Goal: Information Seeking & Learning: Learn about a topic

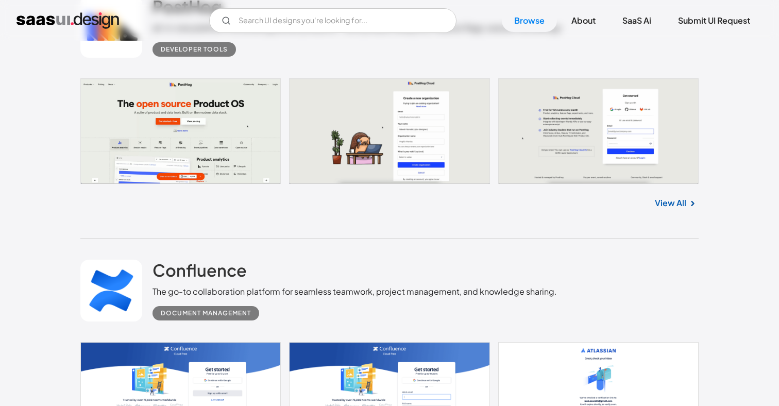
scroll to position [1182, 0]
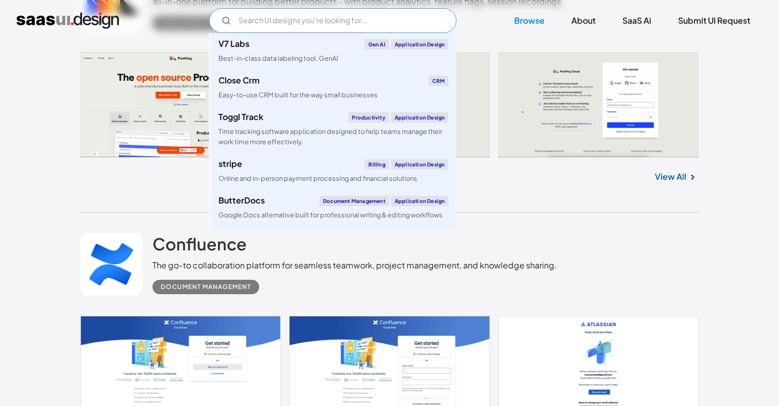
click at [267, 22] on input "Email Form" at bounding box center [332, 20] width 247 height 25
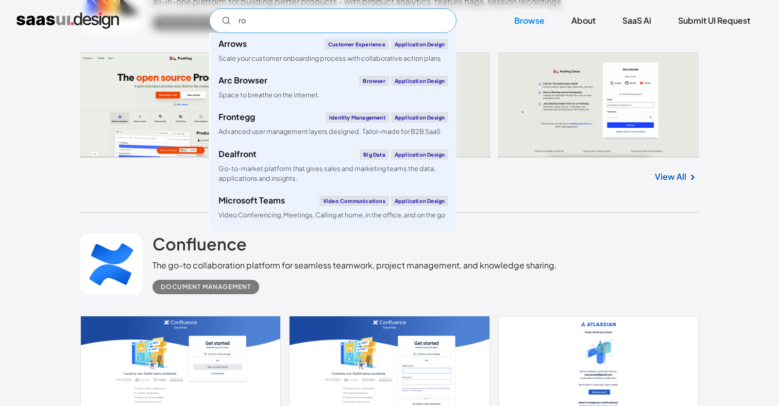
type input "r"
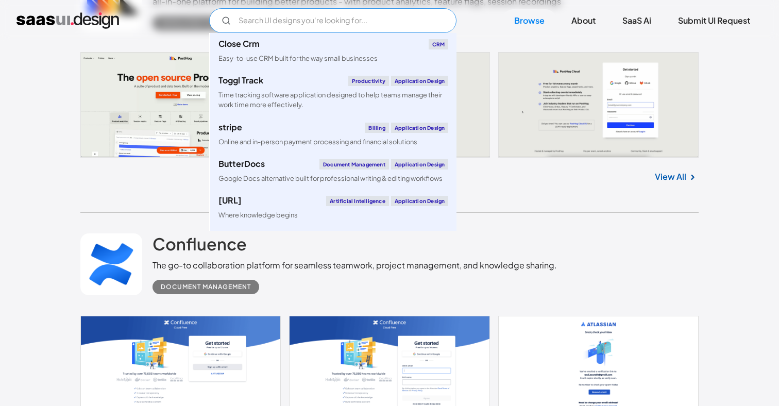
scroll to position [1183, 0]
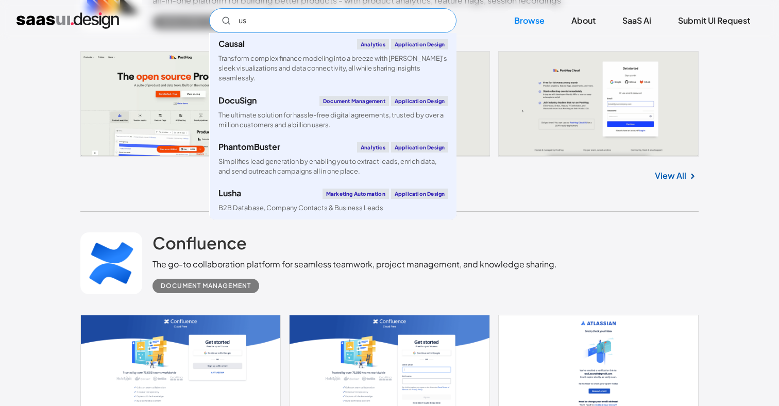
type input "u"
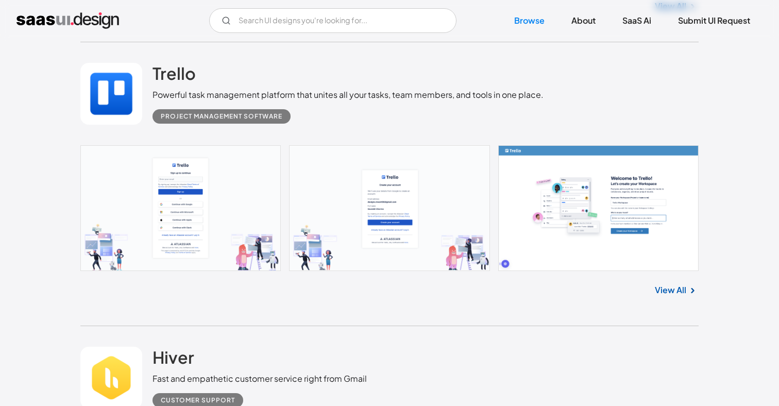
scroll to position [7634, 0]
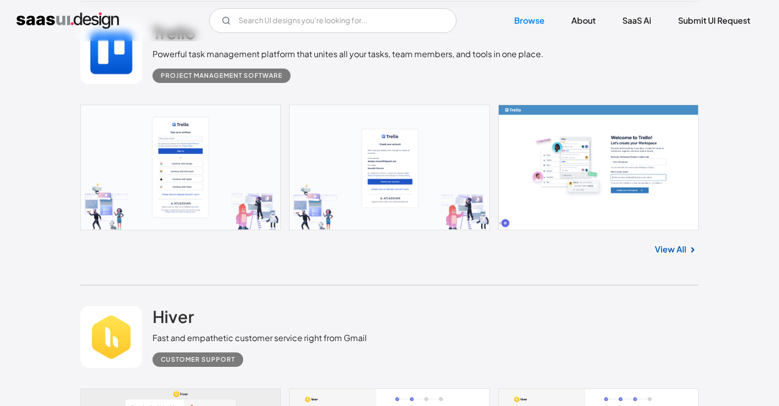
click at [220, 174] on link at bounding box center [389, 168] width 618 height 126
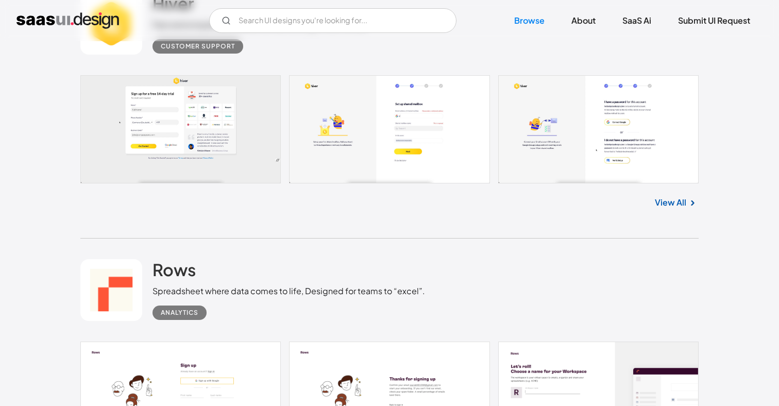
scroll to position [8002, 0]
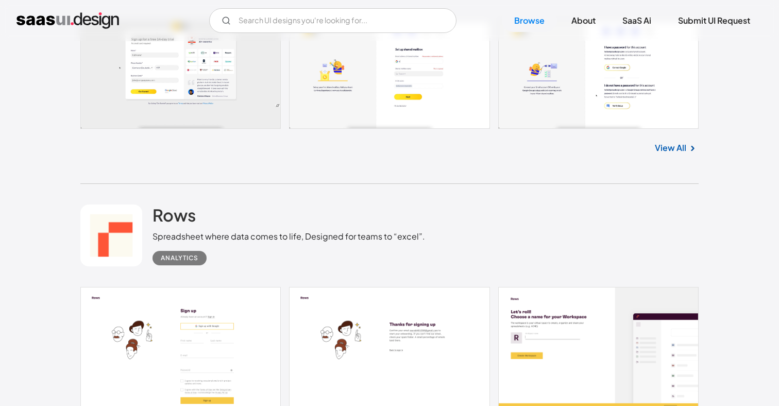
click at [165, 93] on link at bounding box center [389, 75] width 618 height 108
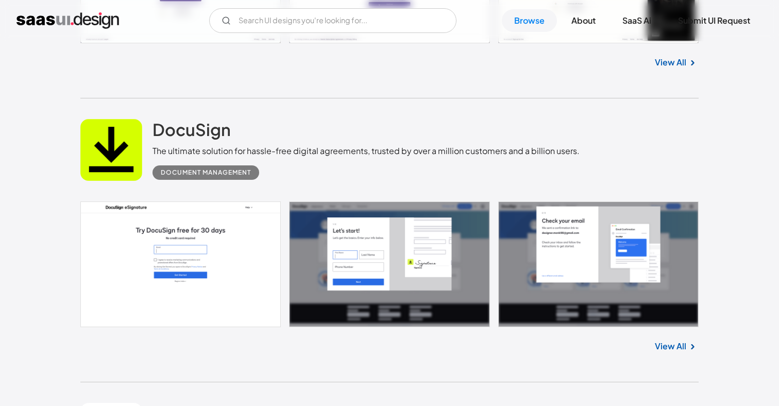
scroll to position [8931, 0]
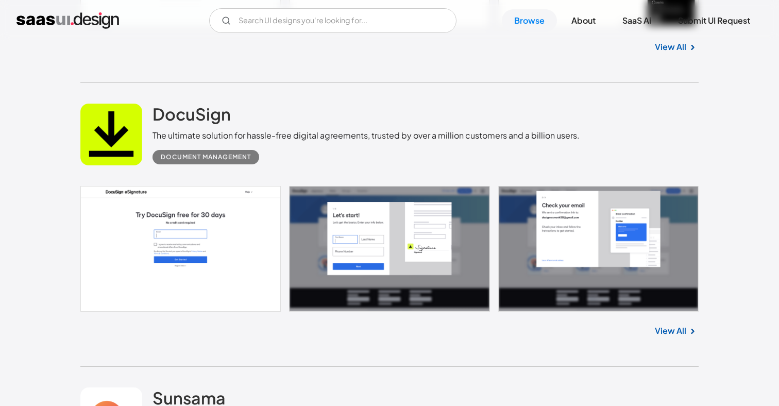
click at [217, 239] on link at bounding box center [389, 249] width 618 height 126
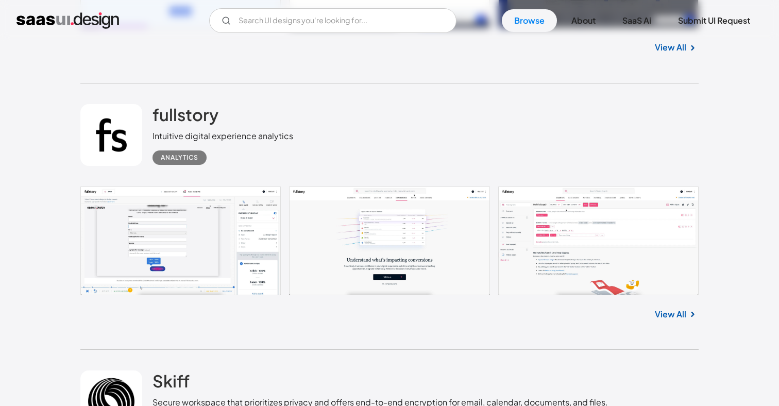
scroll to position [10601, 0]
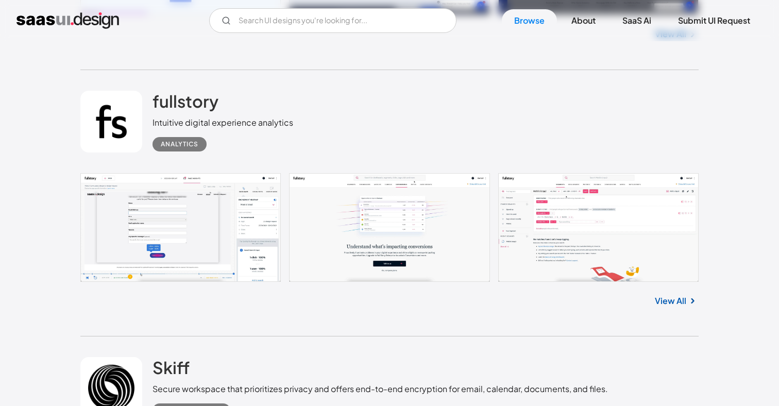
click at [223, 235] on link at bounding box center [389, 227] width 618 height 109
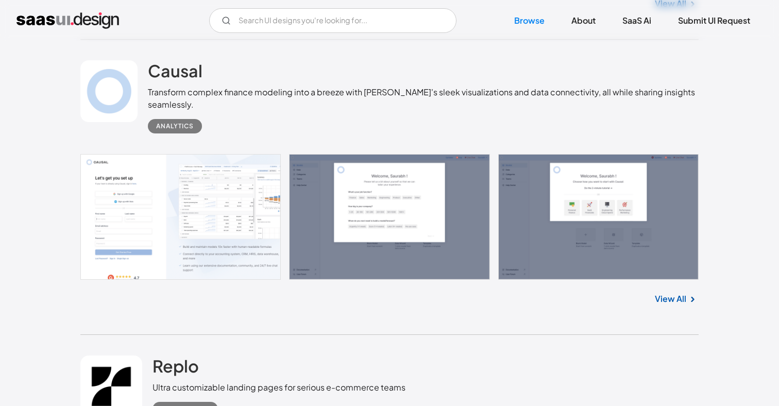
scroll to position [12073, 0]
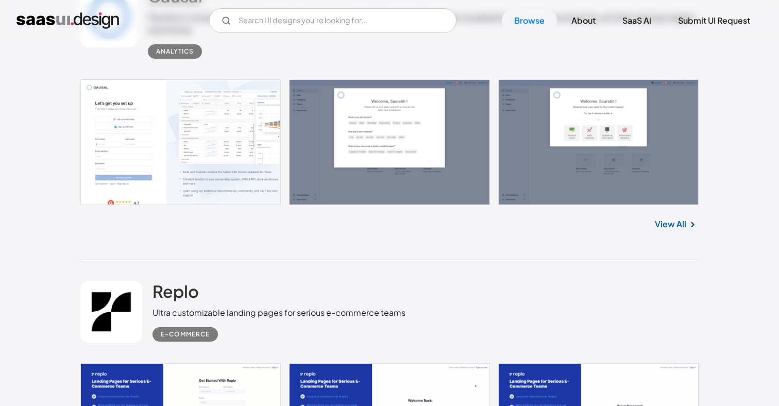
click at [196, 181] on link at bounding box center [389, 142] width 618 height 126
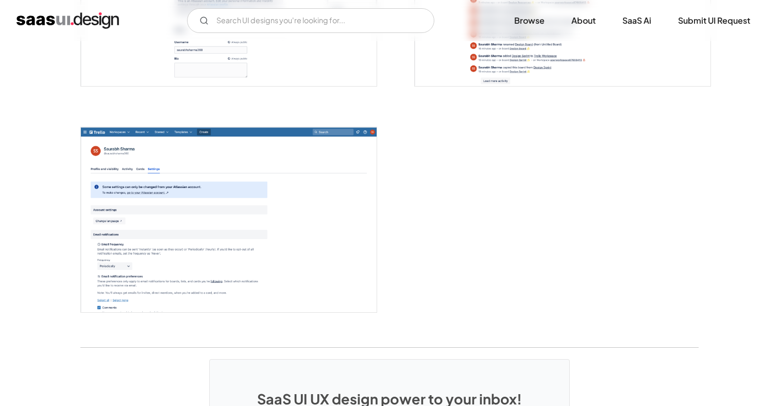
scroll to position [2623, 0]
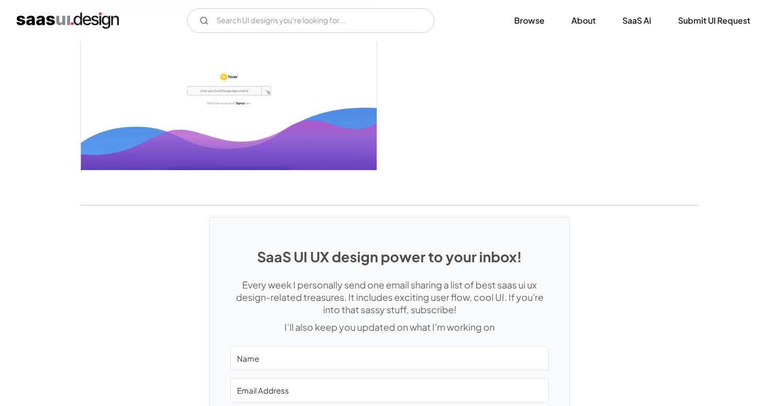
scroll to position [2450, 0]
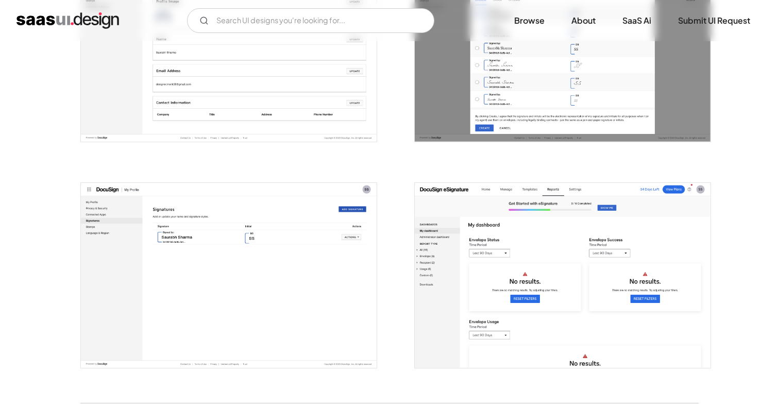
scroll to position [2588, 0]
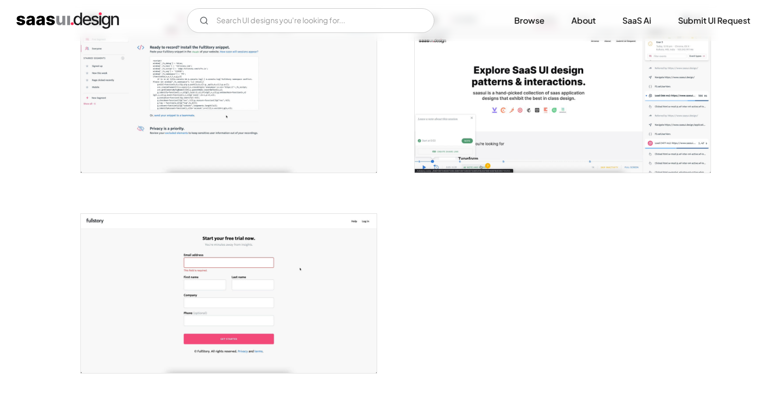
scroll to position [1937, 0]
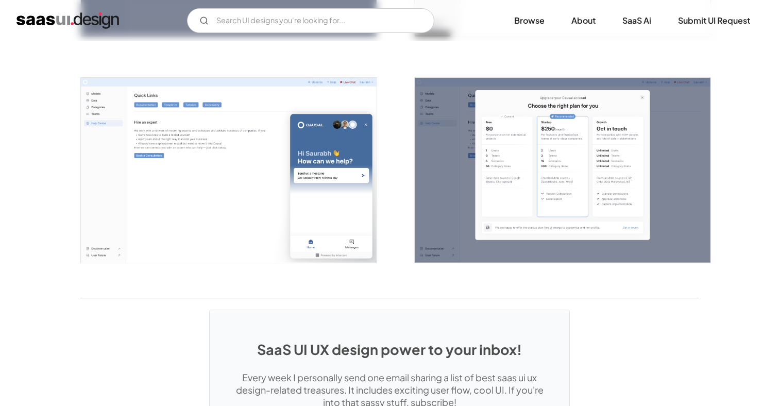
scroll to position [2340, 0]
